Goal: Information Seeking & Learning: Learn about a topic

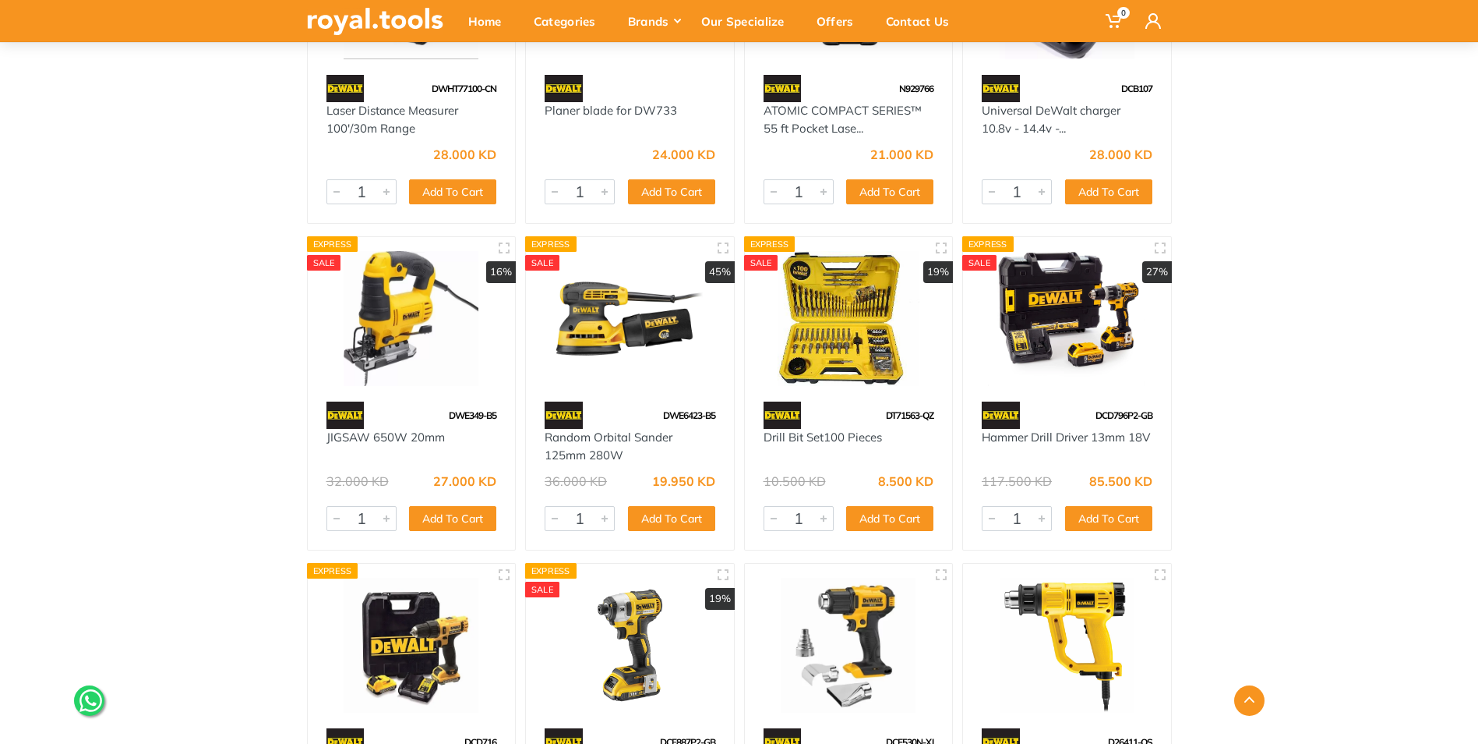
scroll to position [468, 0]
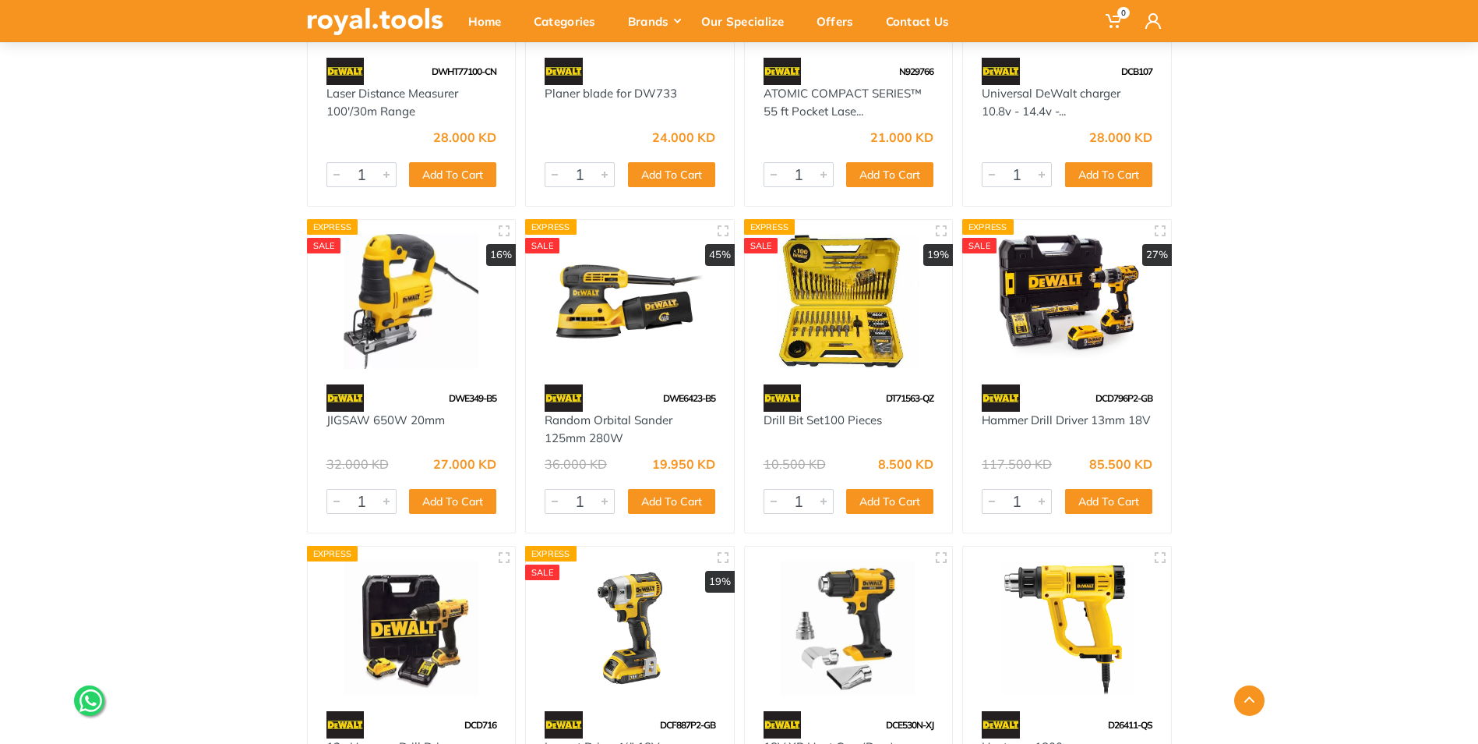
click at [842, 318] on img at bounding box center [849, 301] width 180 height 135
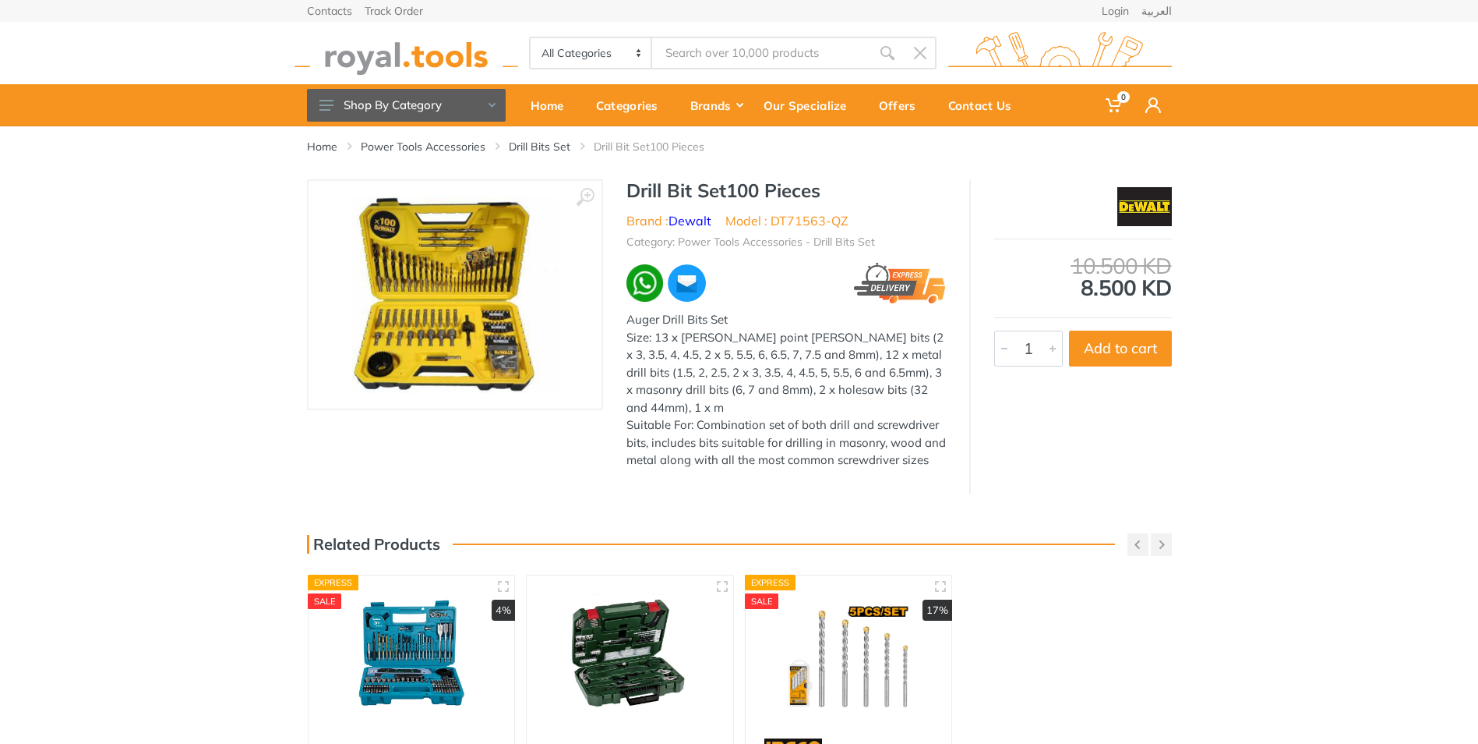
click at [475, 306] on img at bounding box center [454, 294] width 207 height 196
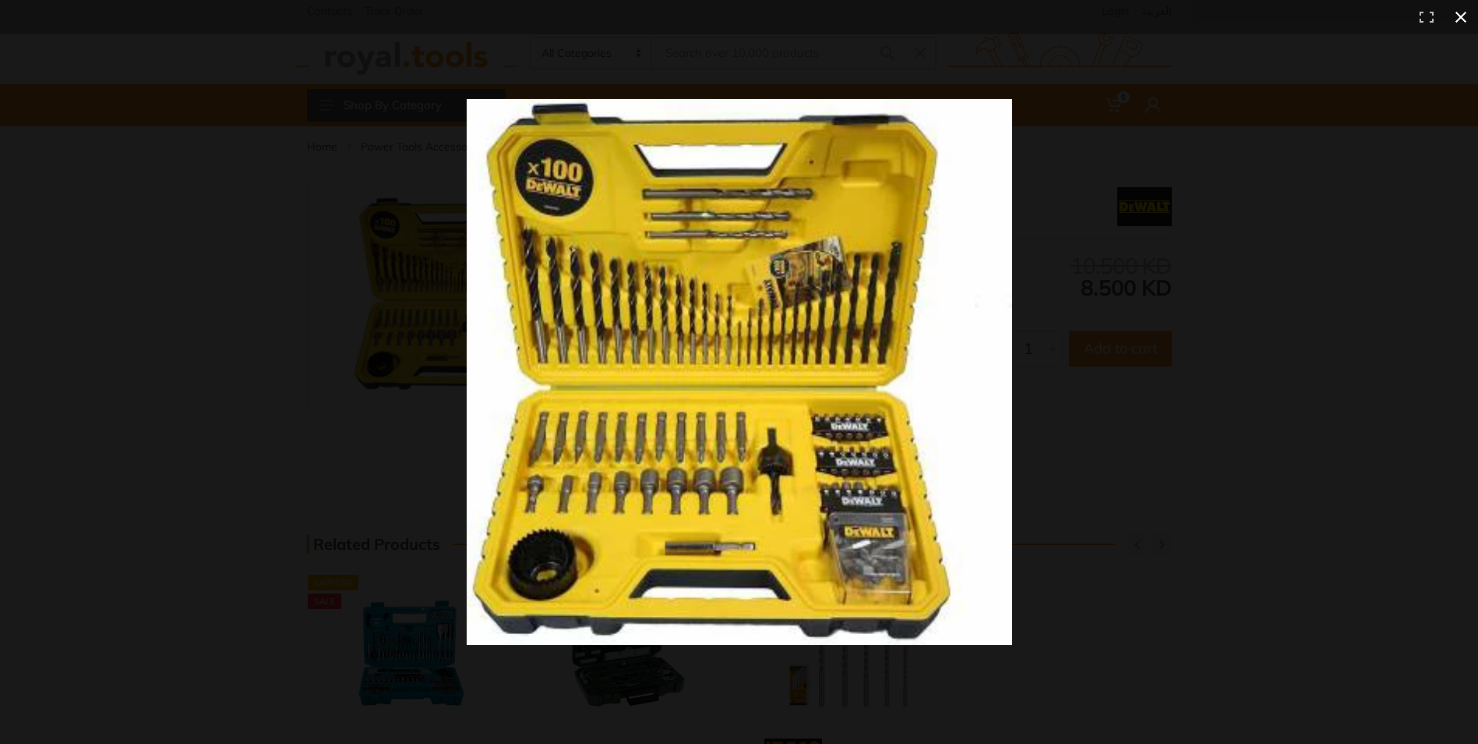
click at [1094, 452] on div at bounding box center [1064, 399] width 1195 height 601
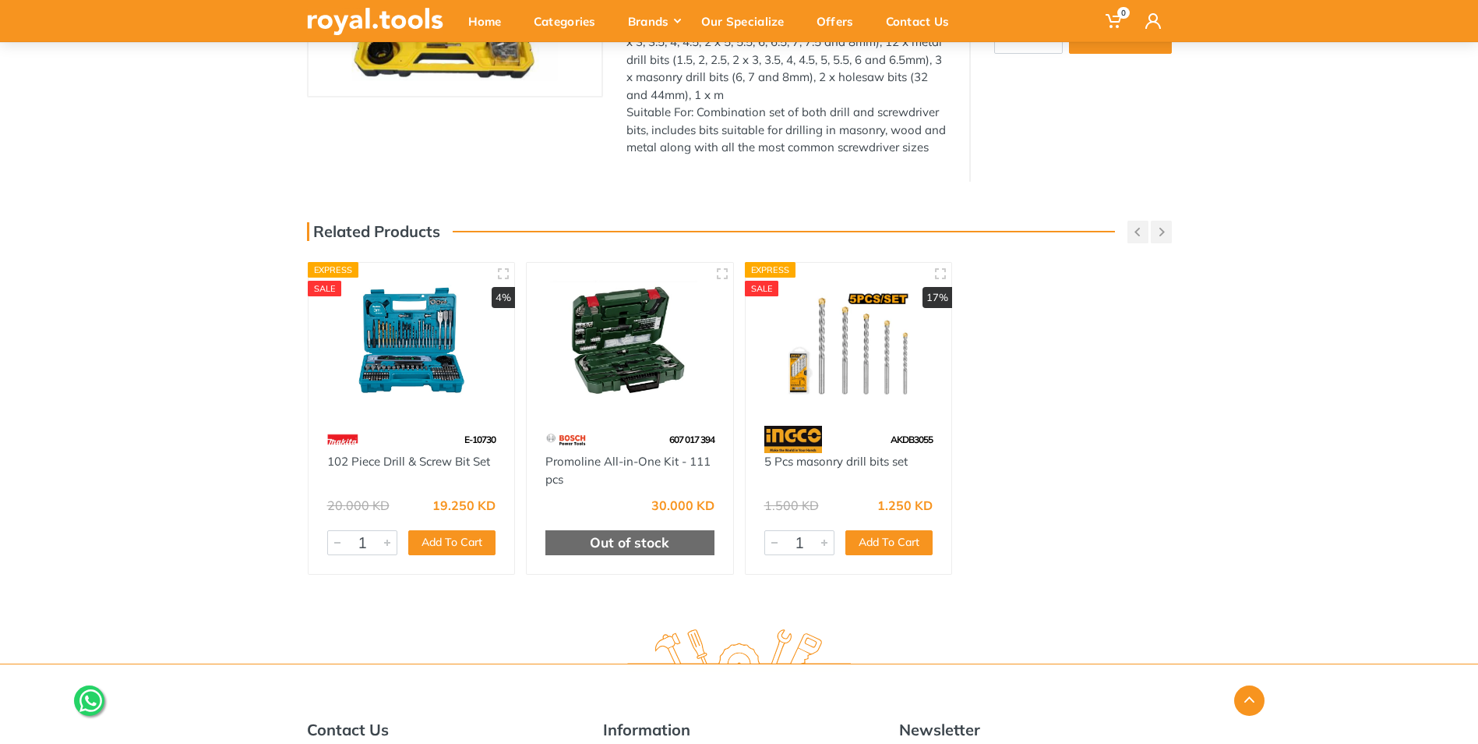
scroll to position [312, 0]
click at [412, 334] on img at bounding box center [412, 343] width 178 height 133
